Goal: Transaction & Acquisition: Purchase product/service

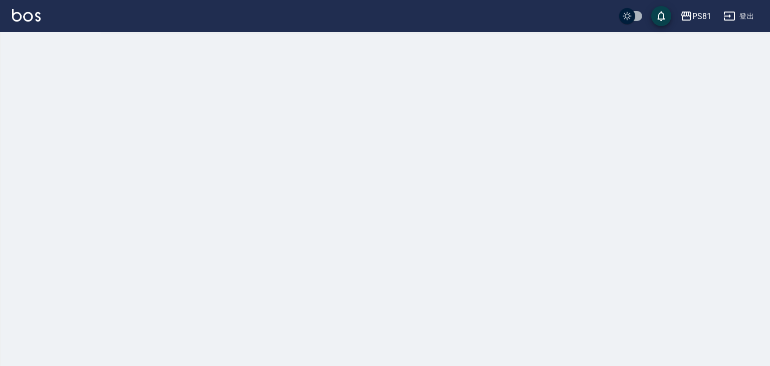
click at [37, 46] on div at bounding box center [385, 183] width 770 height 366
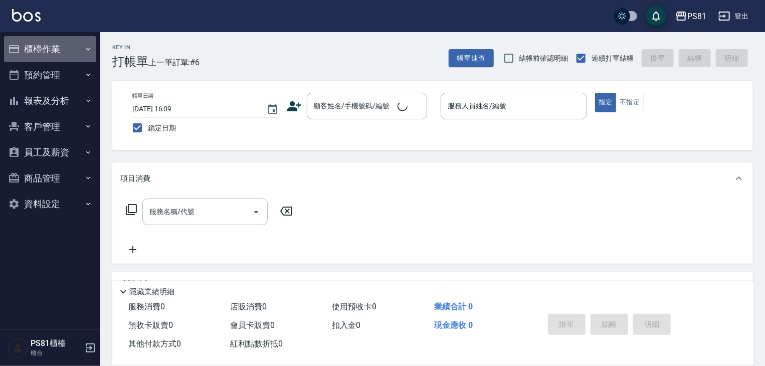
click at [37, 46] on button "櫃檯作業" at bounding box center [50, 49] width 92 height 26
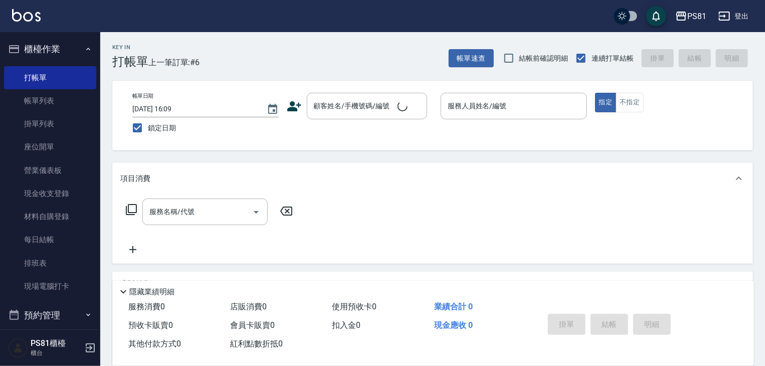
click at [37, 46] on button "櫃檯作業" at bounding box center [50, 49] width 92 height 26
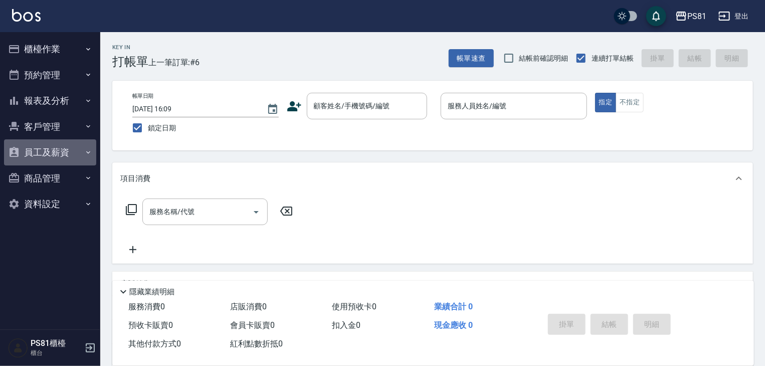
click at [50, 152] on button "員工及薪資" at bounding box center [50, 152] width 92 height 26
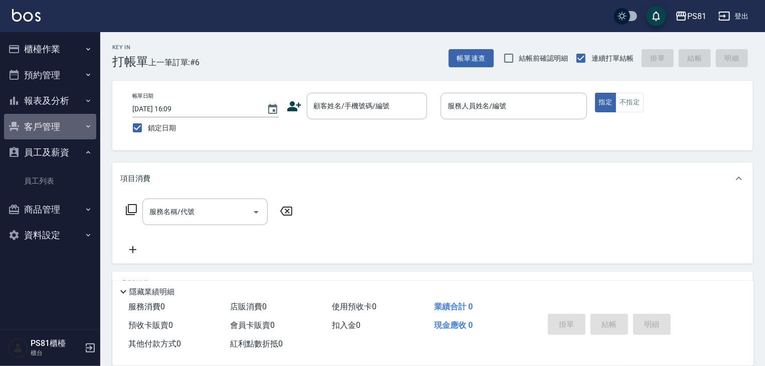
click at [55, 133] on button "客戶管理" at bounding box center [50, 127] width 92 height 26
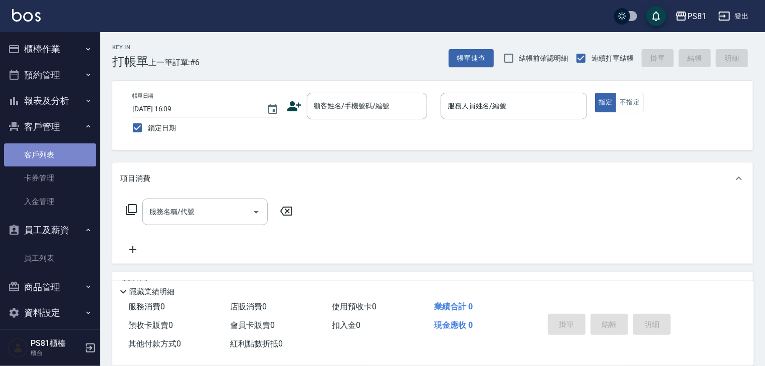
click at [54, 147] on link "客戶列表" at bounding box center [50, 154] width 92 height 23
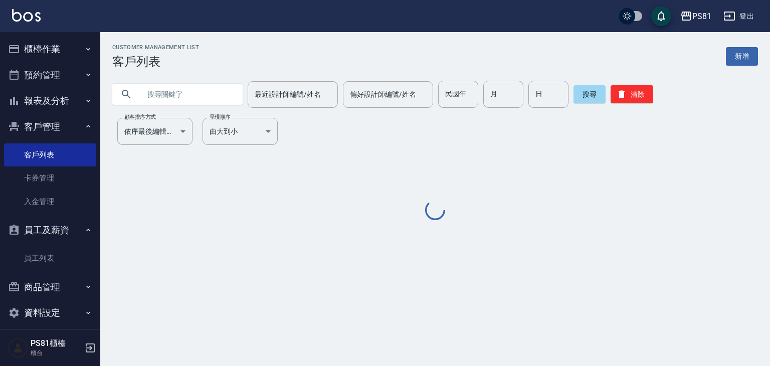
click at [178, 99] on input "text" at bounding box center [187, 94] width 94 height 27
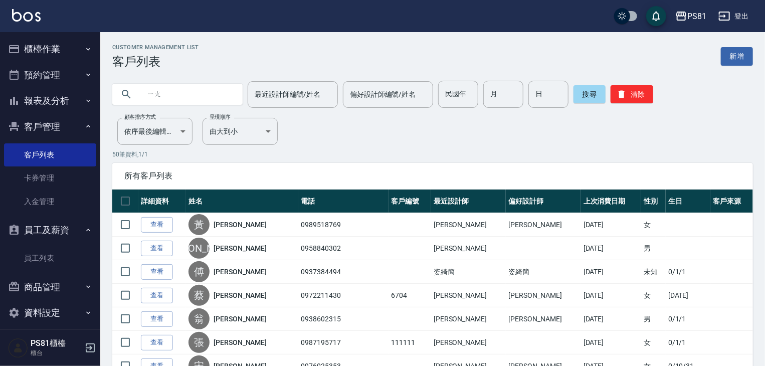
type input "楊"
type input "尤"
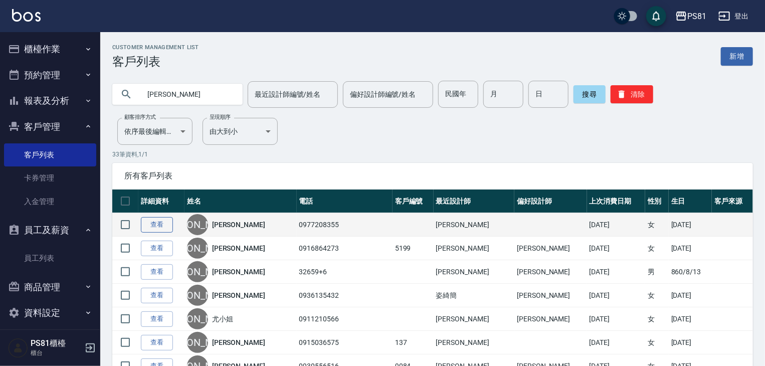
click at [168, 222] on link "查看" at bounding box center [157, 225] width 32 height 16
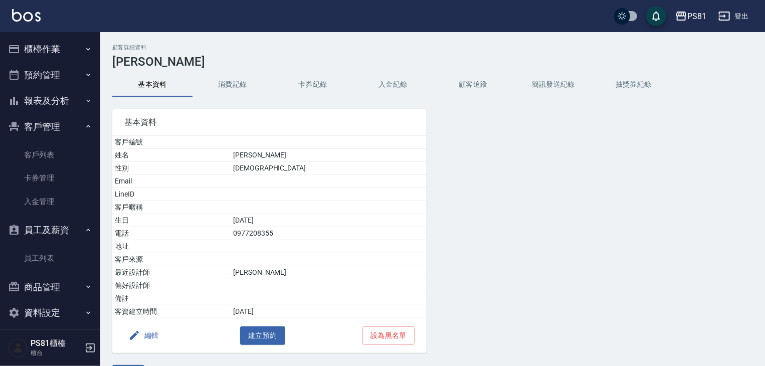
click at [241, 87] on button "消費記錄" at bounding box center [232, 85] width 80 height 24
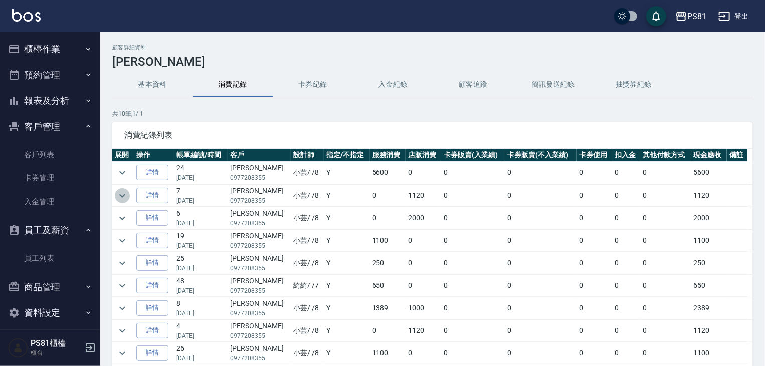
click at [123, 191] on icon "expand row" at bounding box center [122, 195] width 12 height 12
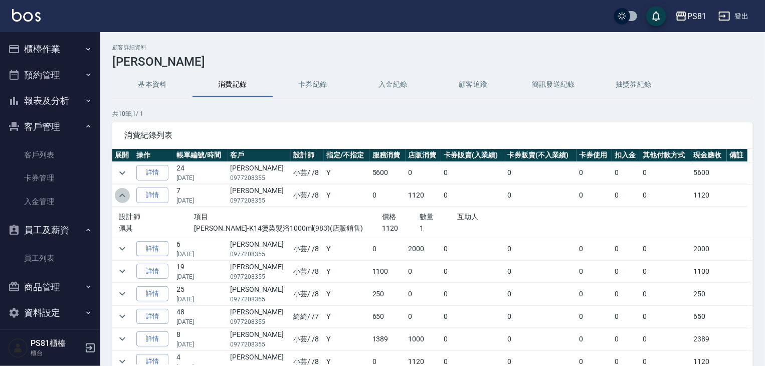
click at [123, 191] on icon "expand row" at bounding box center [122, 195] width 12 height 12
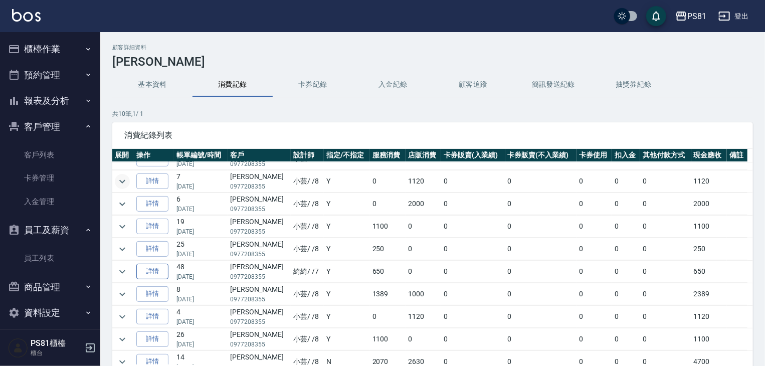
scroll to position [21, 0]
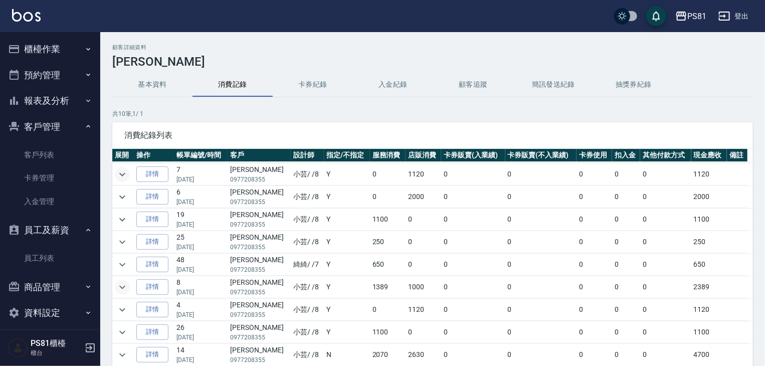
click at [122, 283] on icon "expand row" at bounding box center [122, 287] width 12 height 12
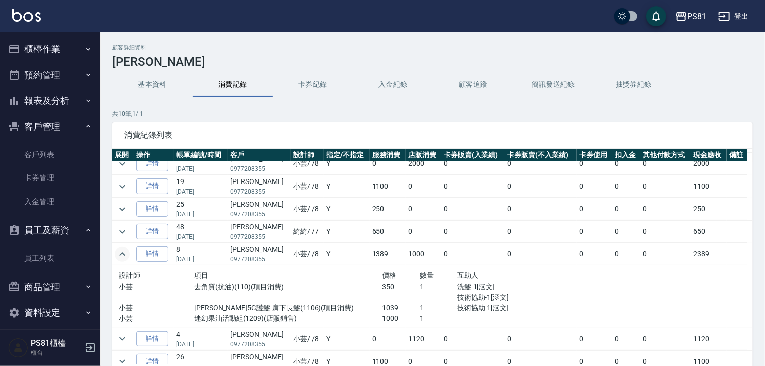
scroll to position [71, 0]
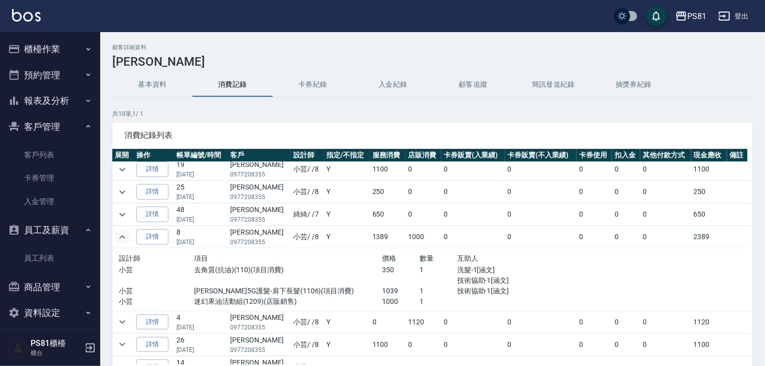
click at [53, 43] on button "櫃檯作業" at bounding box center [50, 49] width 92 height 26
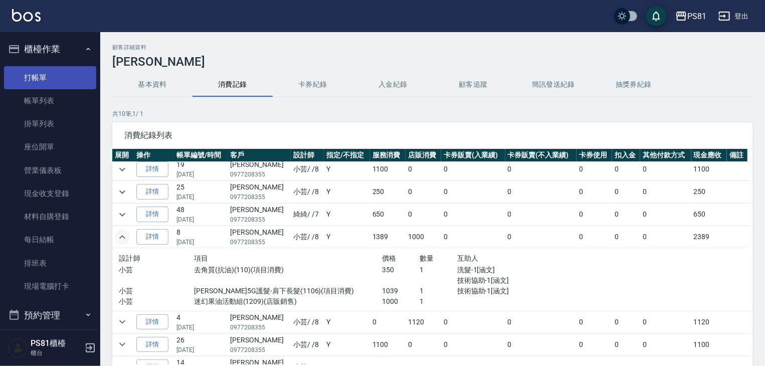
click at [59, 67] on link "打帳單" at bounding box center [50, 77] width 92 height 23
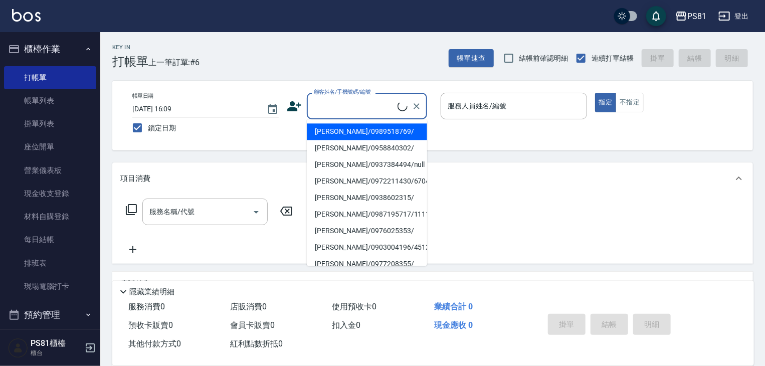
click at [341, 109] on input "顧客姓名/手機號碼/編號" at bounding box center [354, 106] width 86 height 18
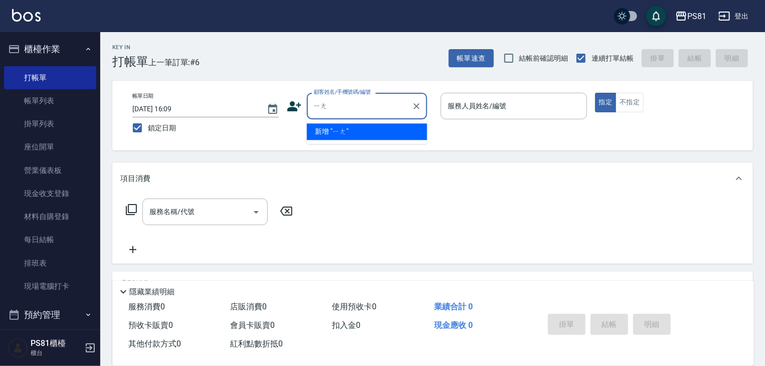
type input "楊"
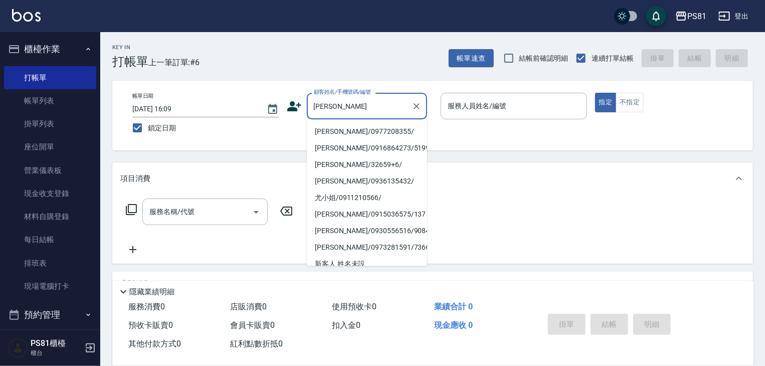
type input "尤縈安/0977208355/"
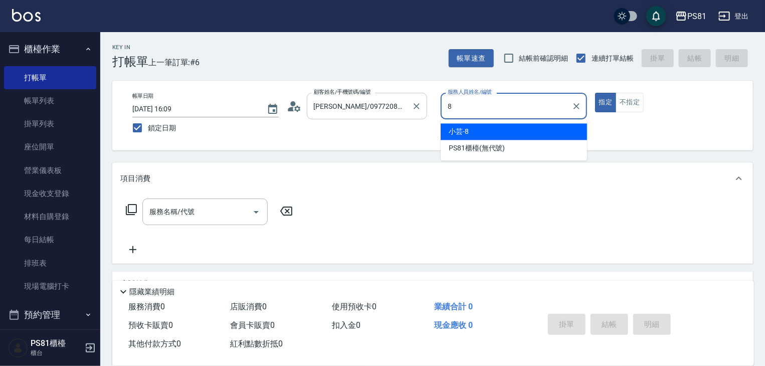
type input "小芸-8"
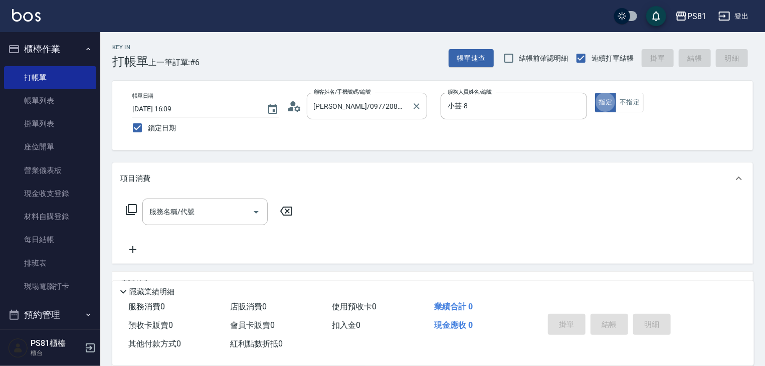
type button "true"
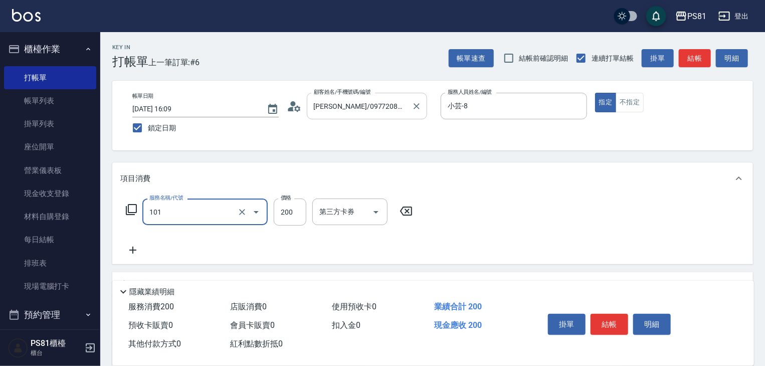
type input "一般洗髮(101)"
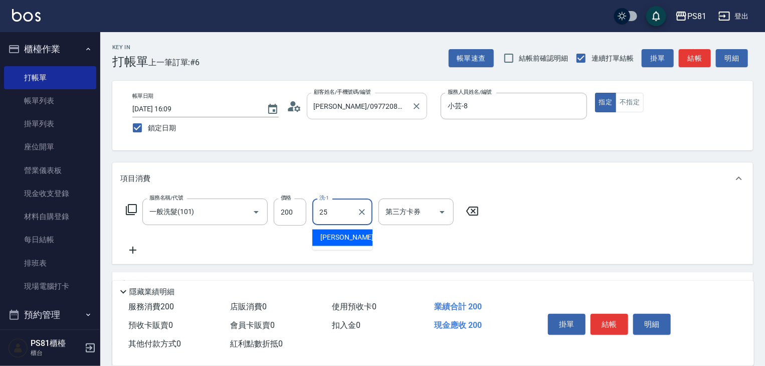
type input "妮可-25"
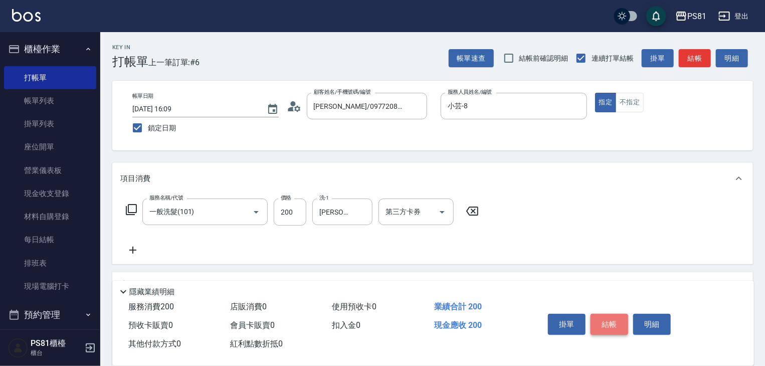
click at [609, 326] on button "結帳" at bounding box center [609, 324] width 38 height 21
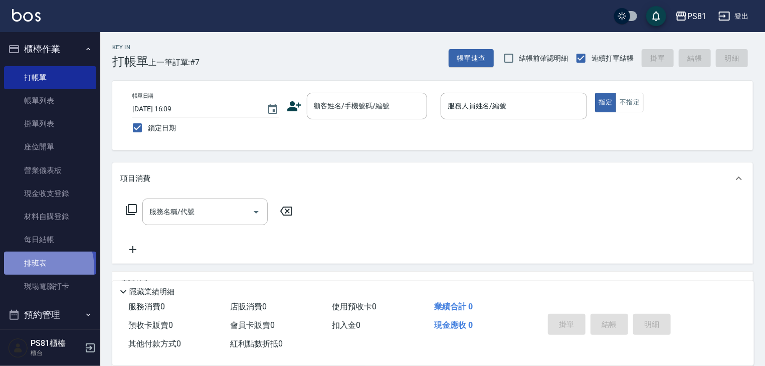
click at [35, 267] on link "排班表" at bounding box center [50, 263] width 92 height 23
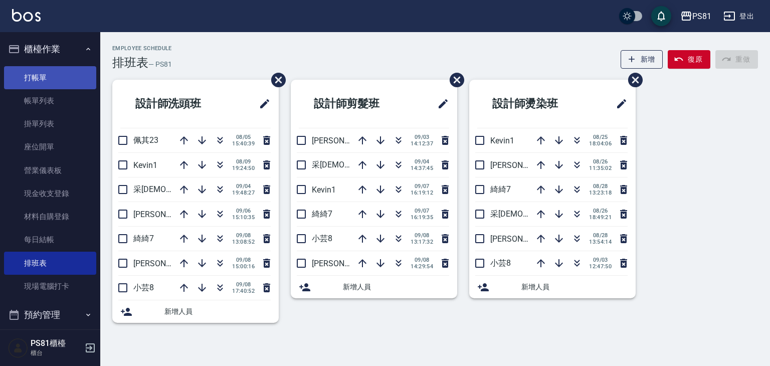
click at [54, 70] on link "打帳單" at bounding box center [50, 77] width 92 height 23
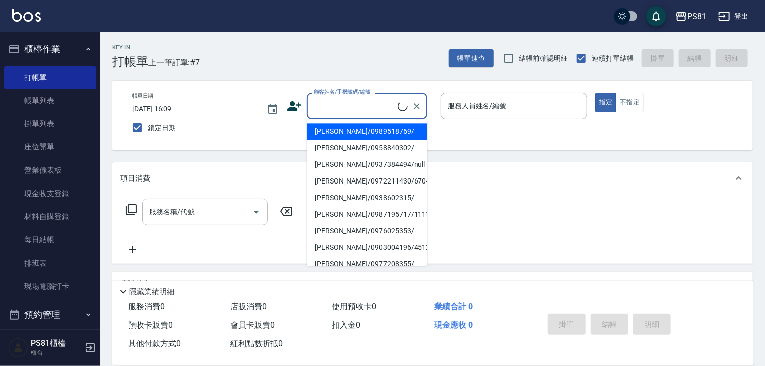
click at [340, 105] on input "顧客姓名/手機號碼/編號" at bounding box center [354, 106] width 86 height 18
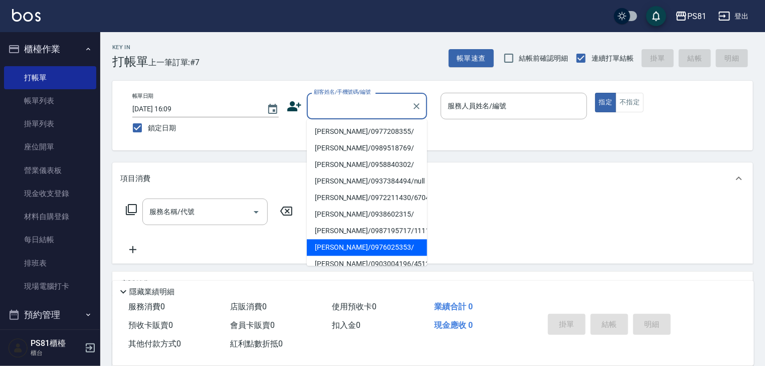
click at [356, 255] on li "宋佩觐/0976025353/" at bounding box center [367, 247] width 120 height 17
type input "宋佩觐/0976025353/"
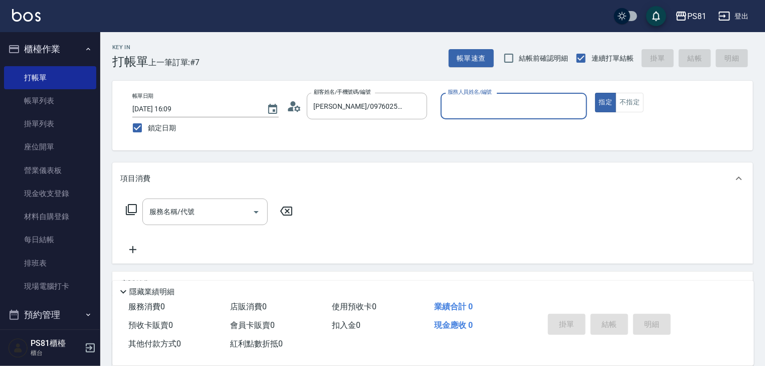
type input "小芸-8"
click at [189, 224] on div "服務名稱/代號" at bounding box center [204, 211] width 125 height 27
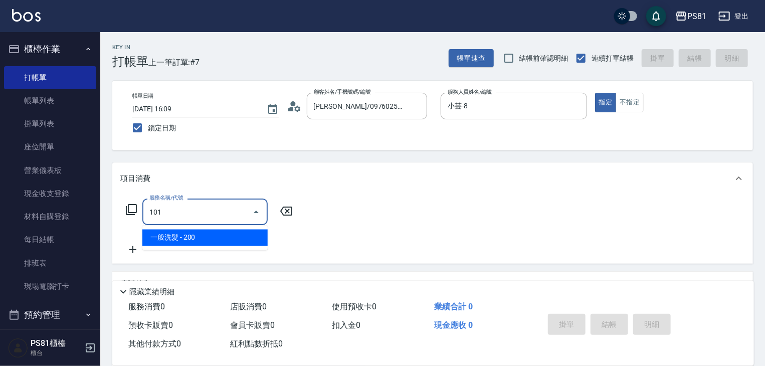
type input "一般洗髮(101)"
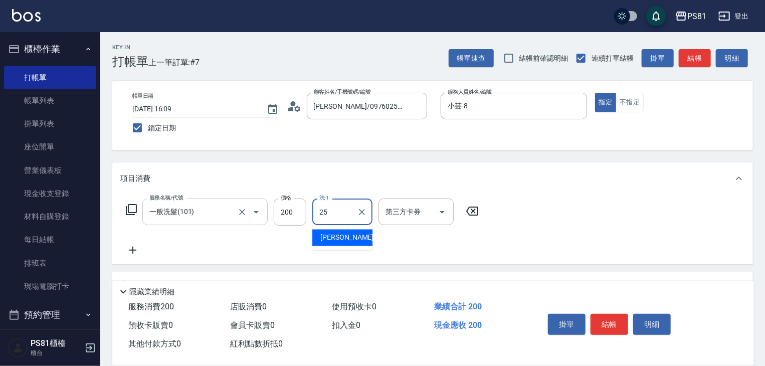
type input "妮可-25"
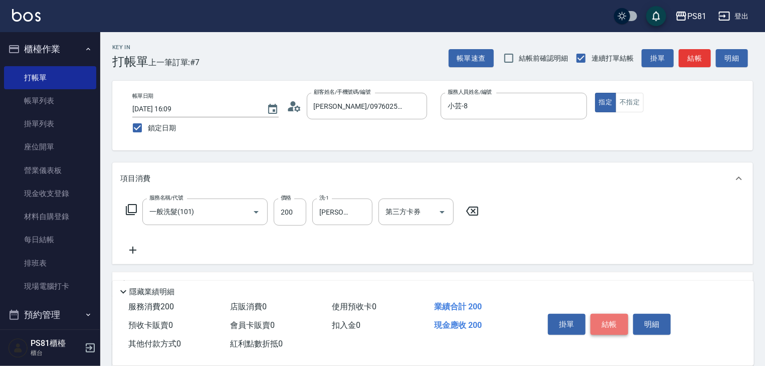
click at [606, 323] on button "結帳" at bounding box center [609, 324] width 38 height 21
